Goal: Task Accomplishment & Management: Manage account settings

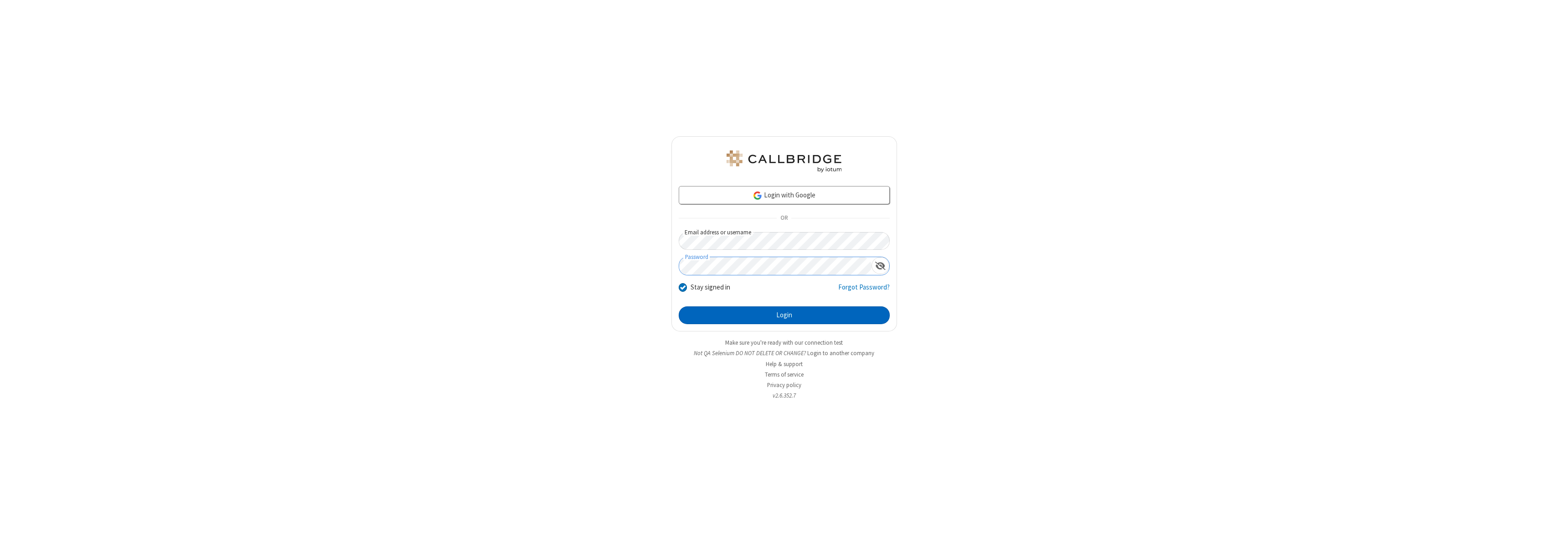
click at [784, 315] on button "Login" at bounding box center [784, 316] width 211 height 18
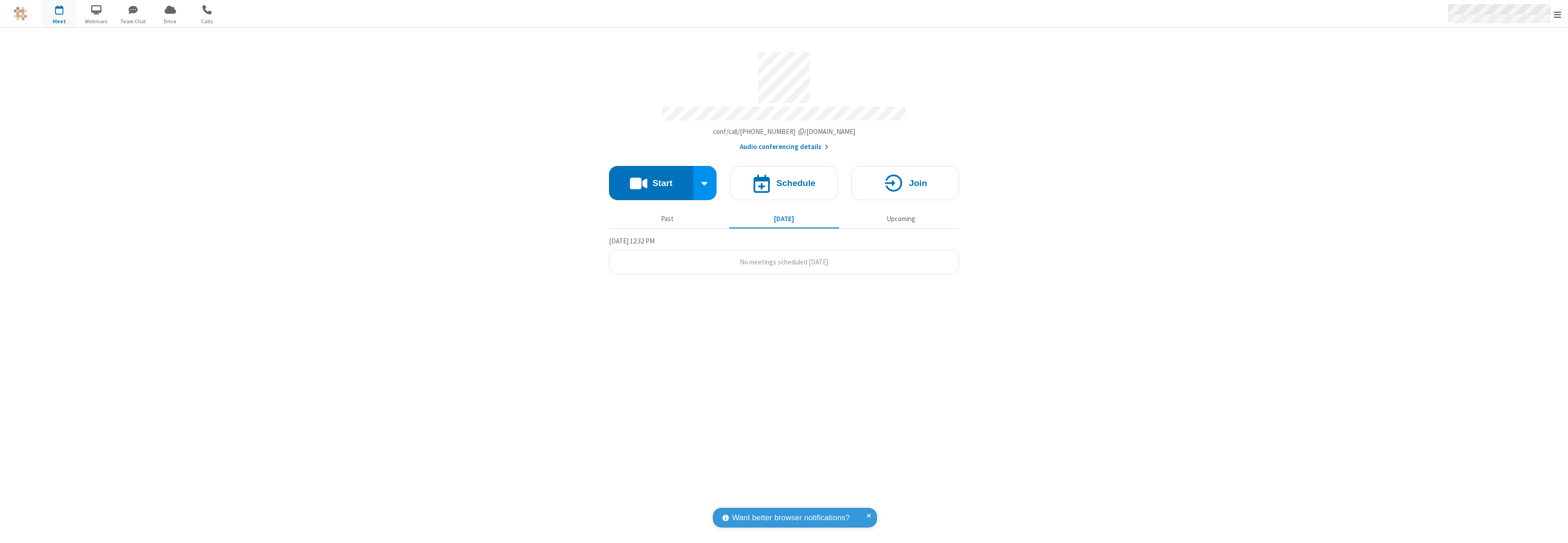
click at [1558, 14] on span "Open menu" at bounding box center [1557, 14] width 7 height 9
click at [1505, 61] on div "Settings" at bounding box center [1505, 62] width 127 height 25
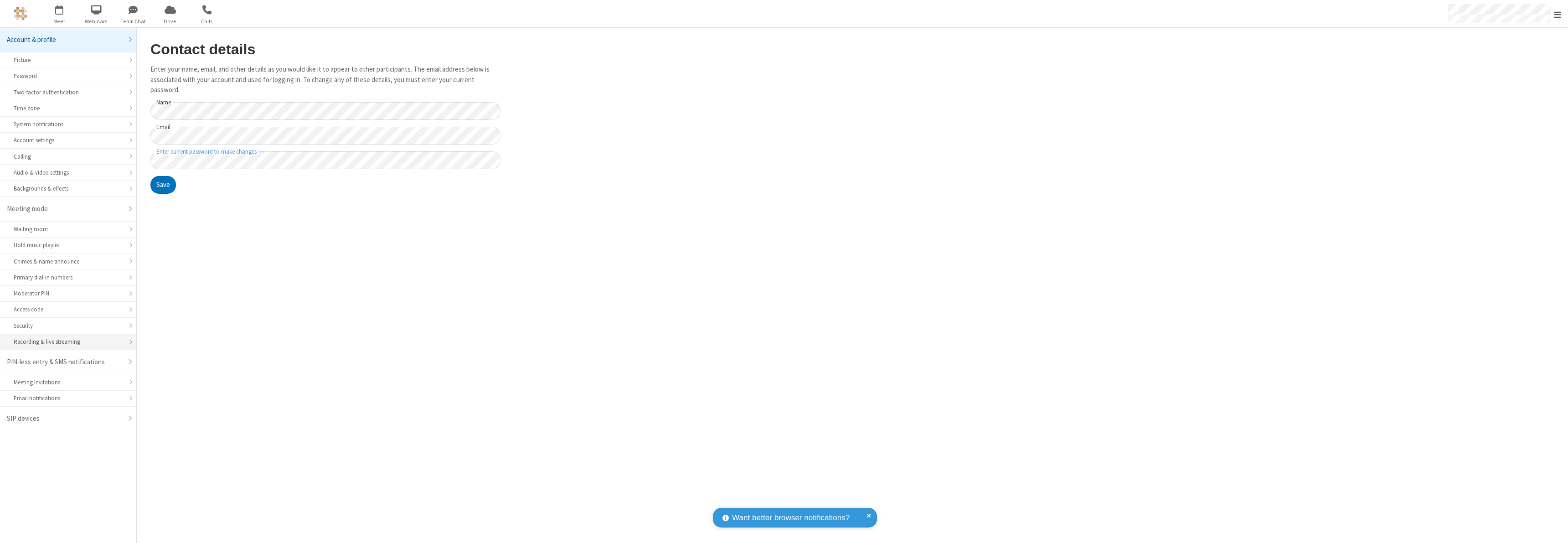
click at [68, 341] on div "Recording & live streaming" at bounding box center [67, 341] width 109 height 8
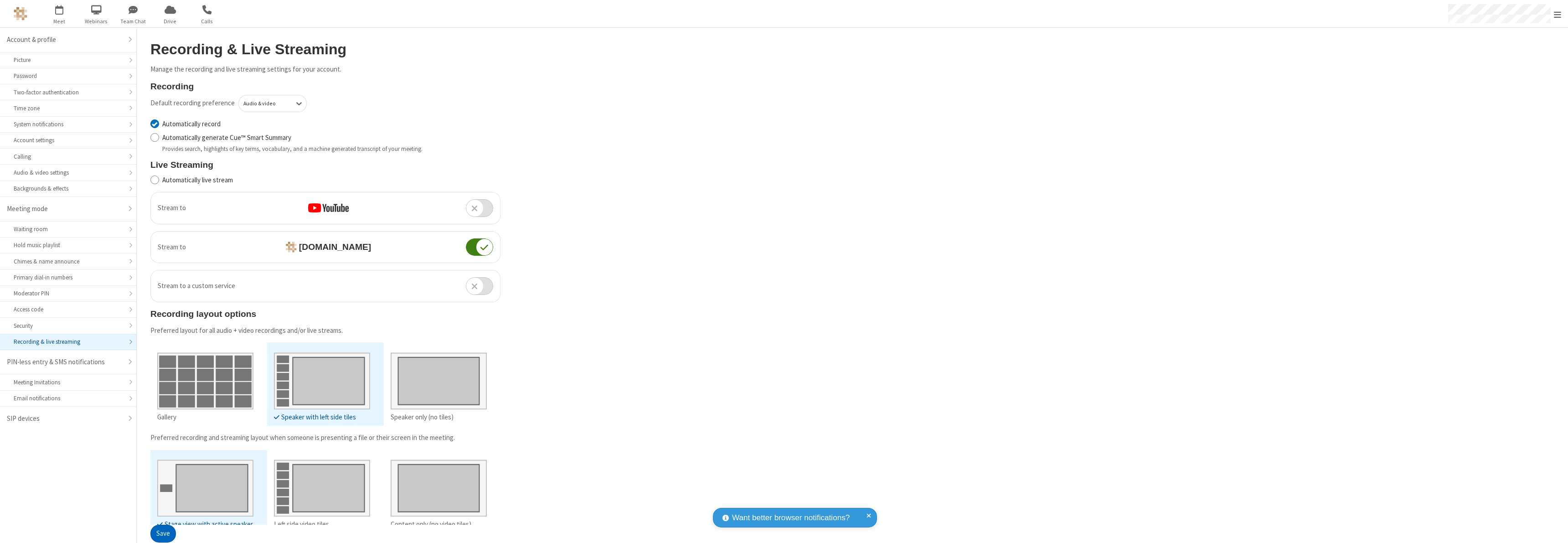
click at [162, 534] on button "Save" at bounding box center [163, 534] width 26 height 18
